Goal: Check status: Check status

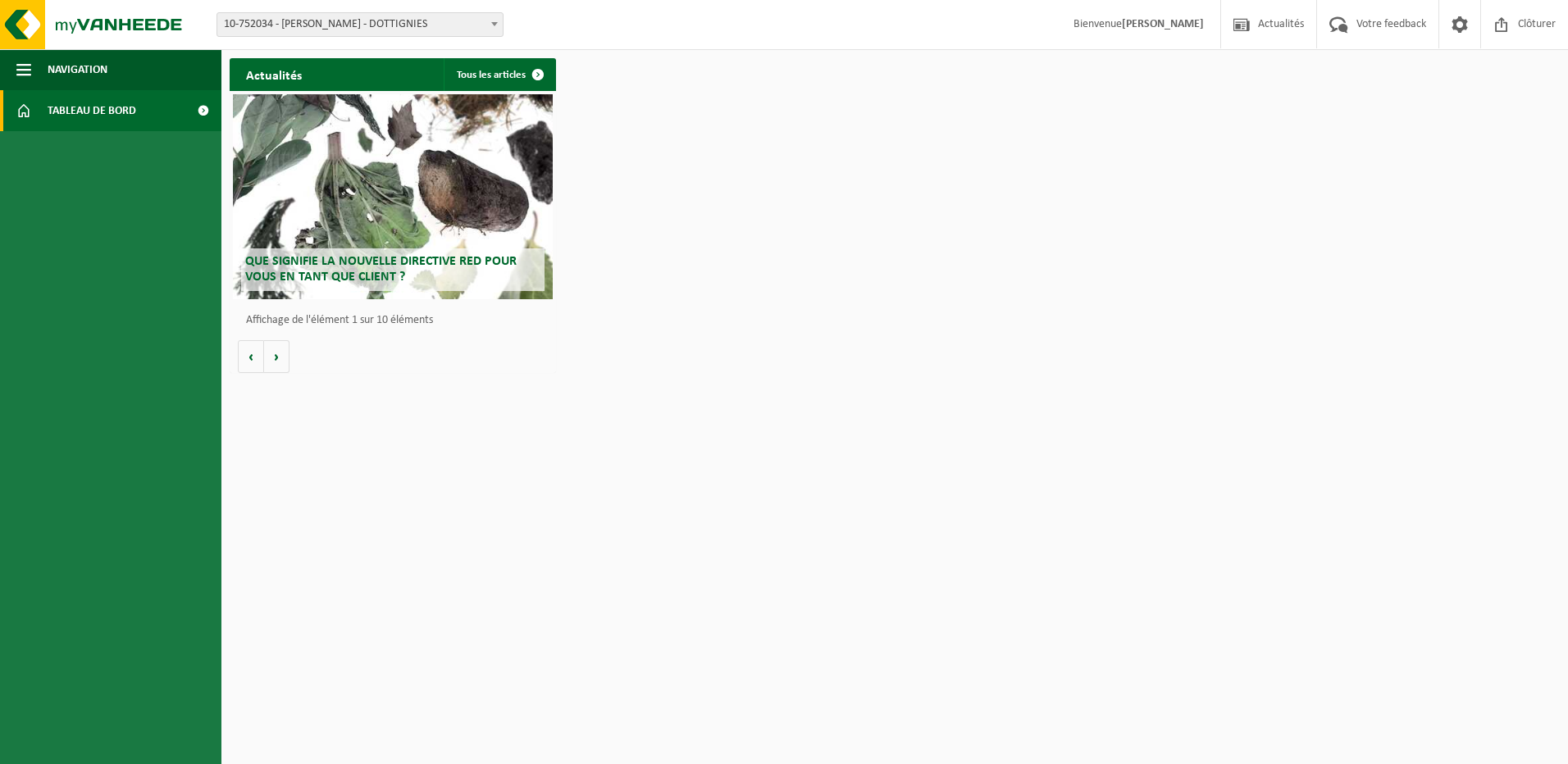
click at [350, 18] on span "10-752034 - [PERSON_NAME] - DOTTIGNIES" at bounding box center [360, 24] width 286 height 23
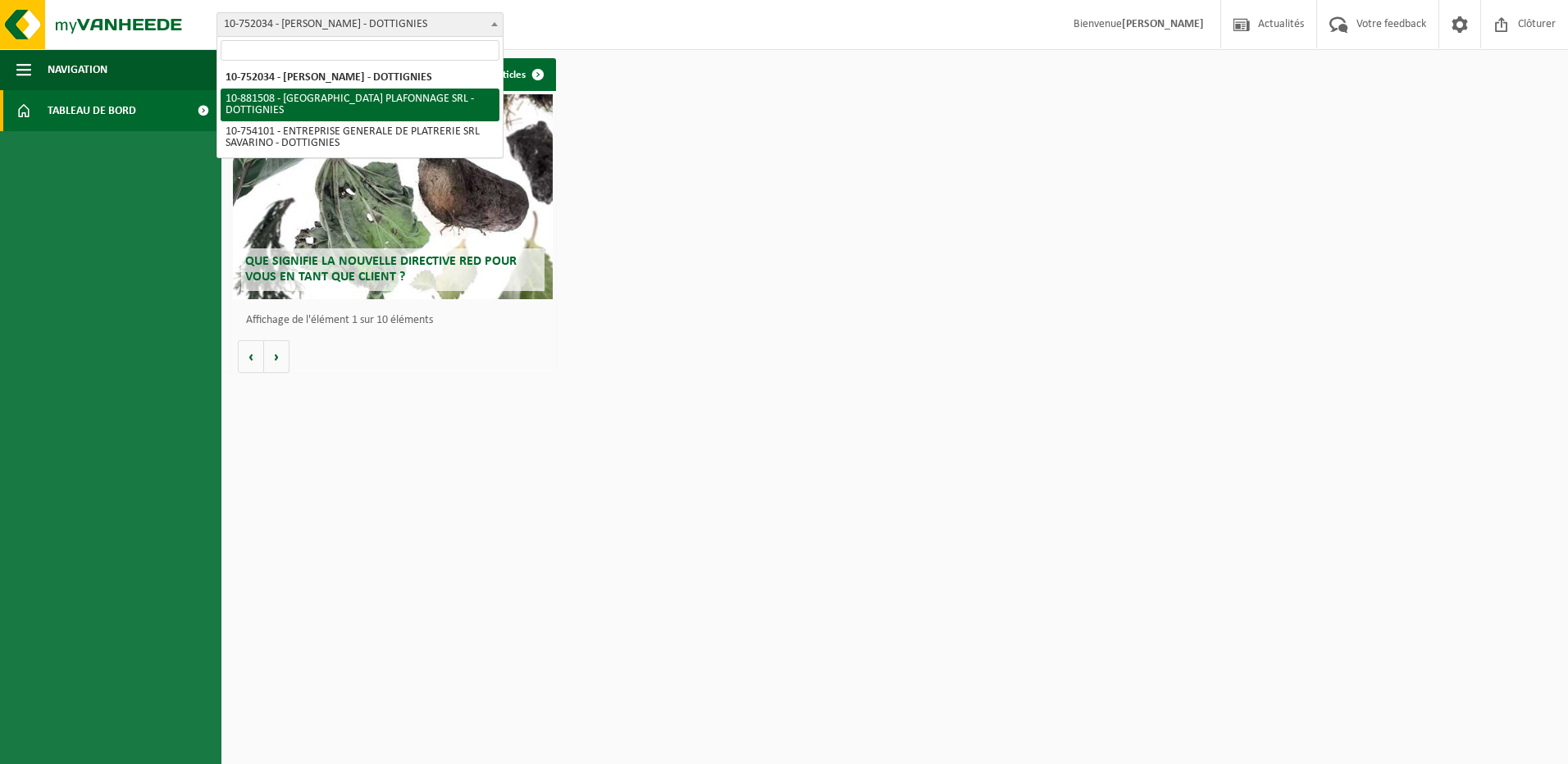
select select "110556"
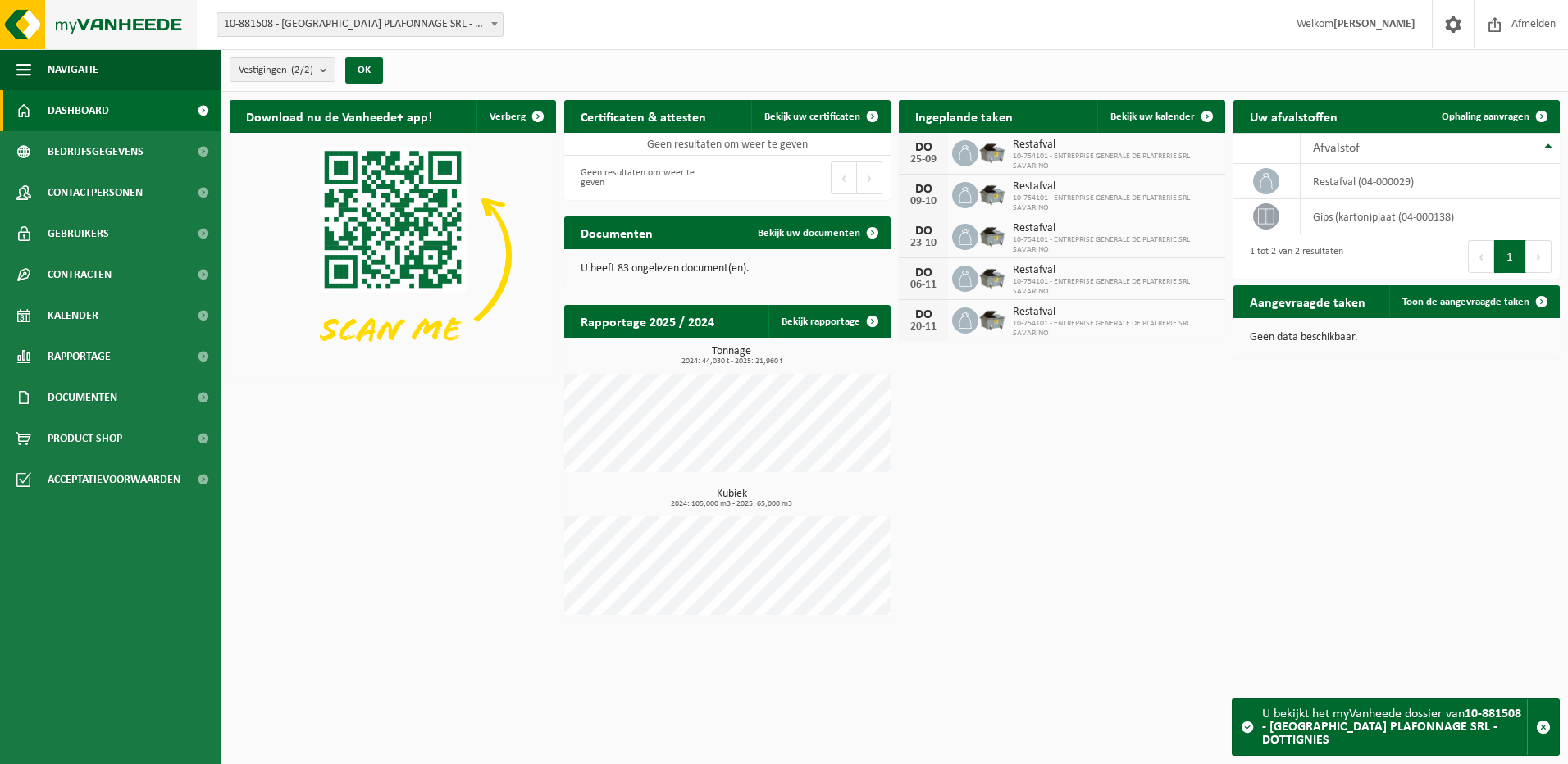
drag, startPoint x: 41, startPoint y: 17, endPoint x: 60, endPoint y: 15, distance: 19.1
click at [42, 17] on img at bounding box center [98, 24] width 197 height 49
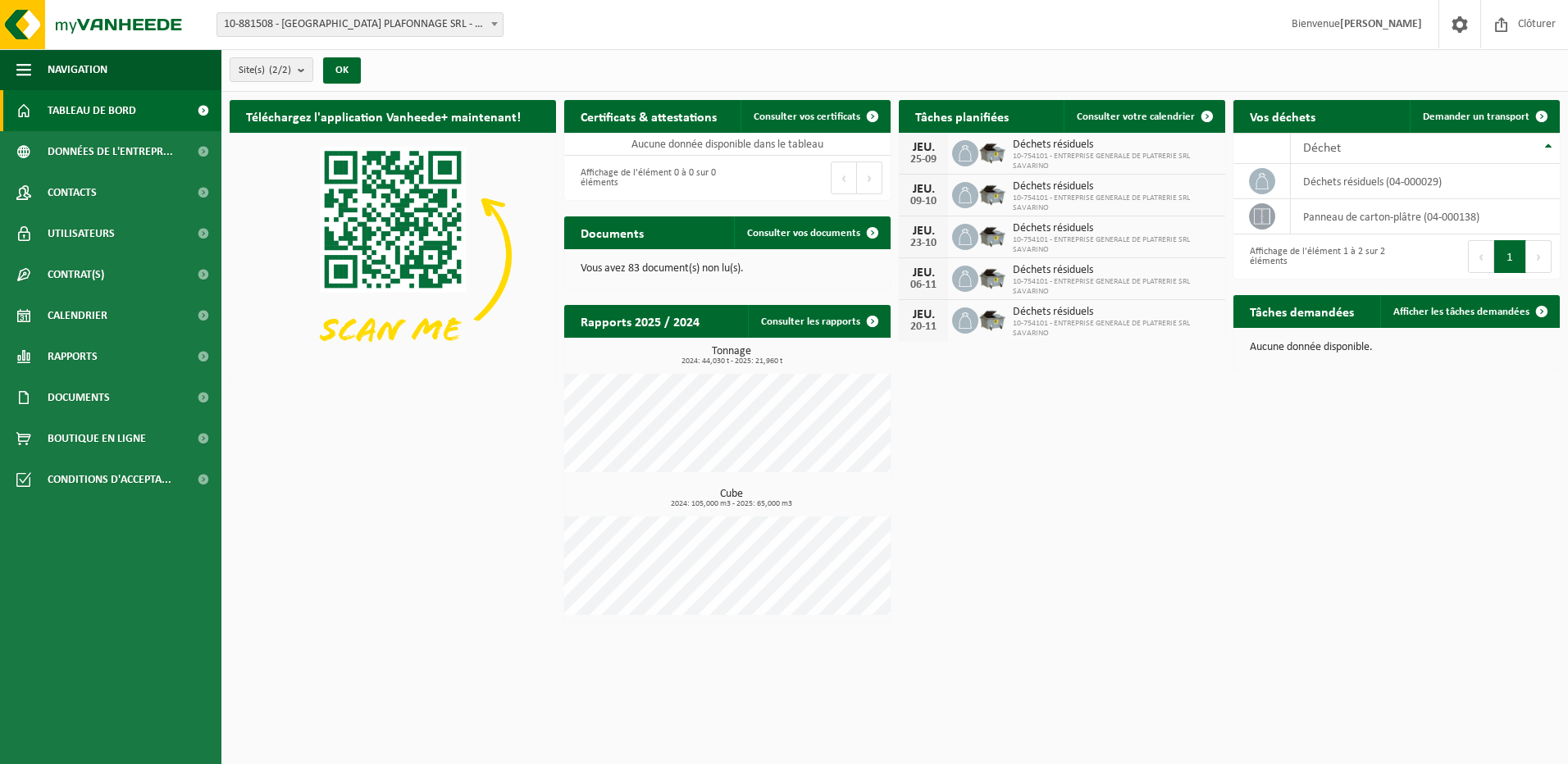
click at [1119, 152] on span "10-754101 - ENTREPRISE GENERALE DE PLATRERIE SRL SAVARINO" at bounding box center [1115, 161] width 204 height 20
click at [1164, 114] on span "Consulter votre calendrier" at bounding box center [1136, 117] width 118 height 10
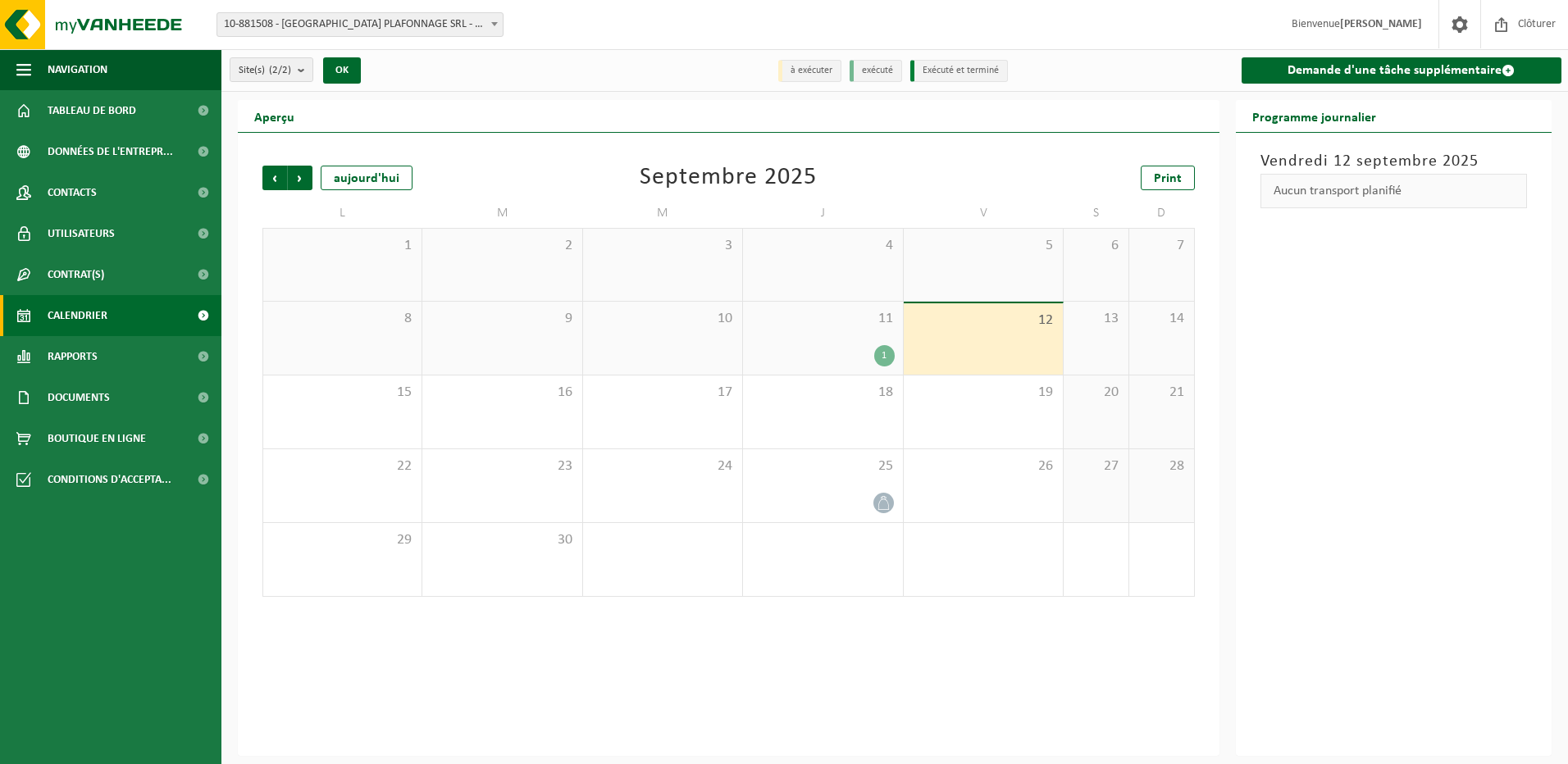
click at [889, 346] on div "1" at bounding box center [822, 356] width 143 height 22
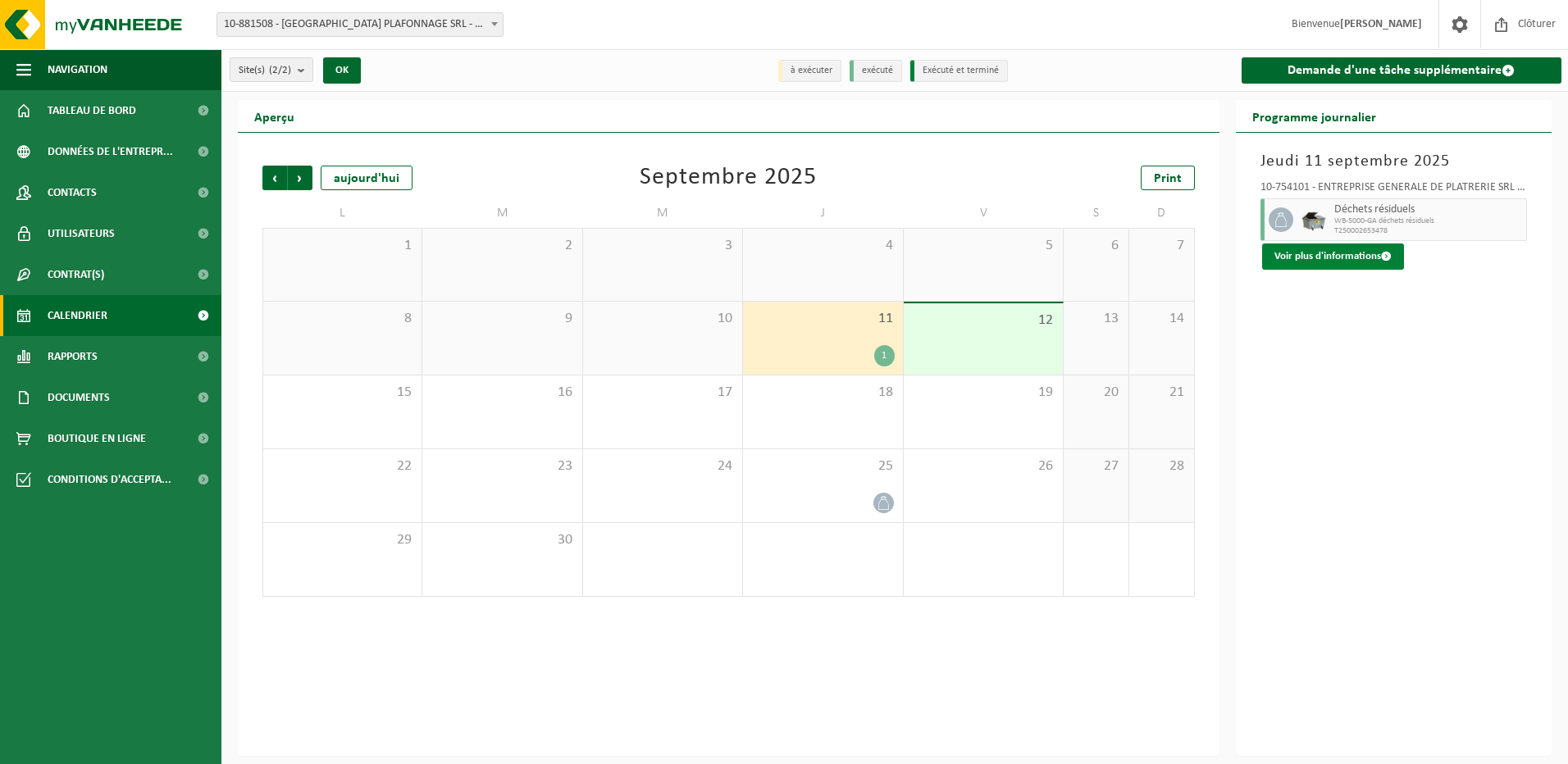
click at [1345, 259] on button "Voir plus d'informations" at bounding box center [1333, 256] width 142 height 26
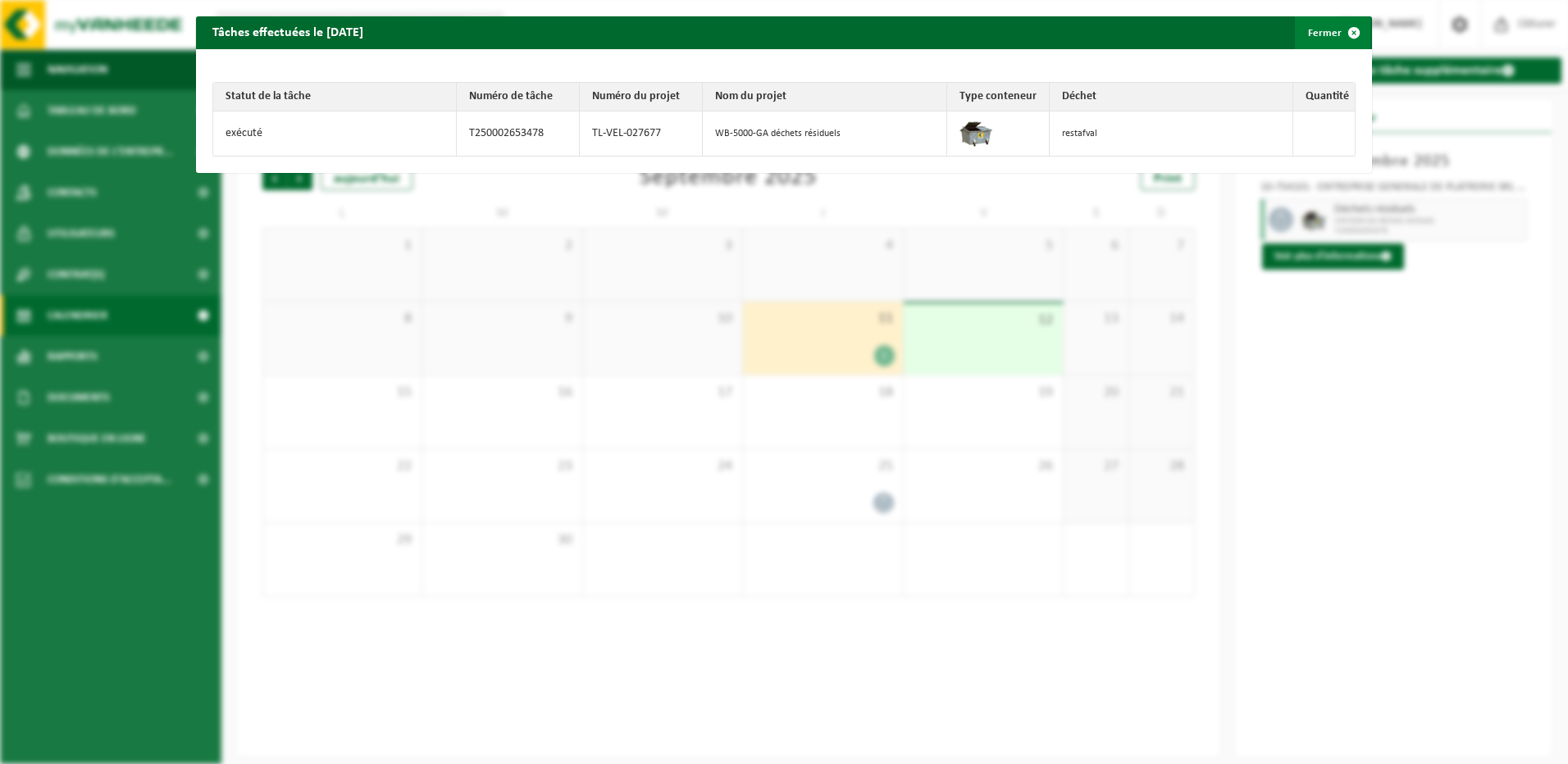
click at [1338, 25] on span "button" at bounding box center [1354, 33] width 33 height 33
